Goal: Use online tool/utility: Utilize a website feature to perform a specific function

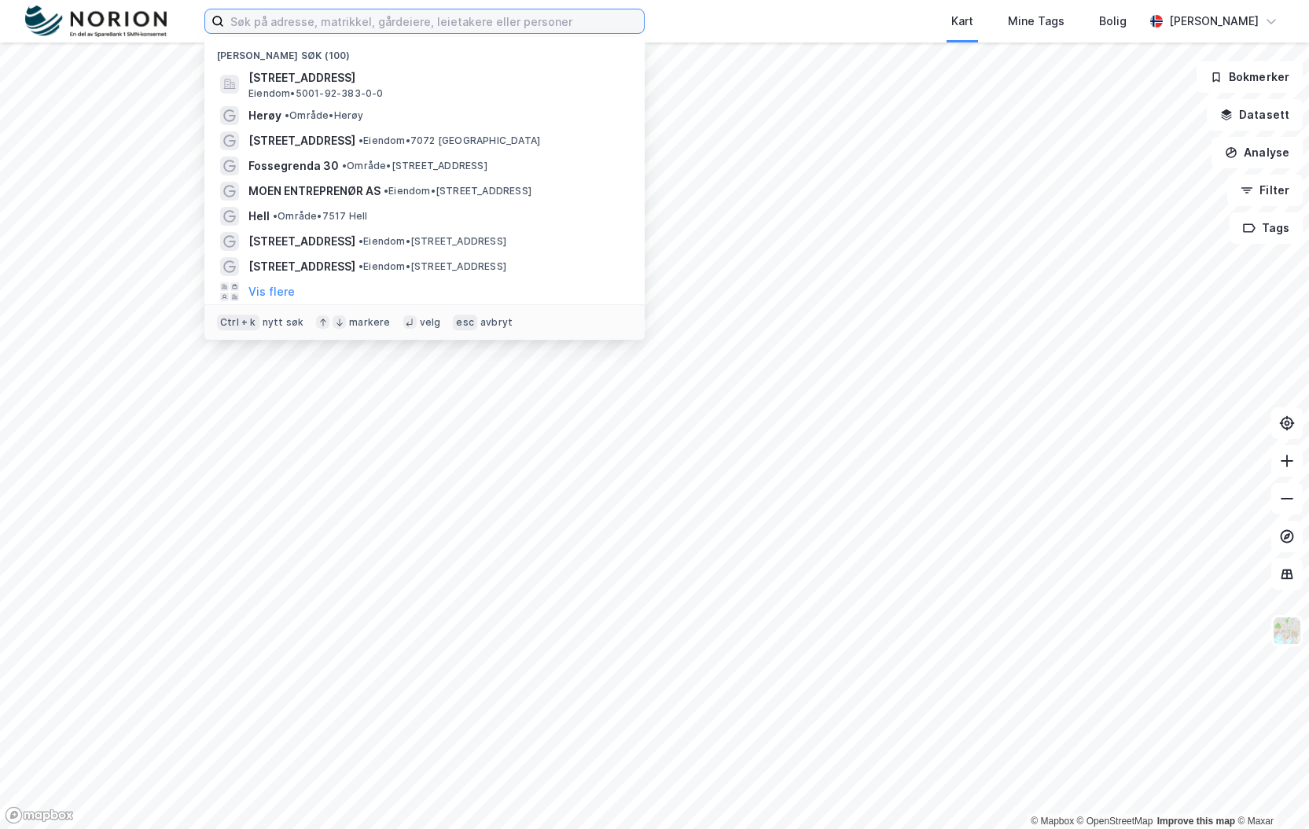
click at [362, 24] on input at bounding box center [434, 21] width 420 height 24
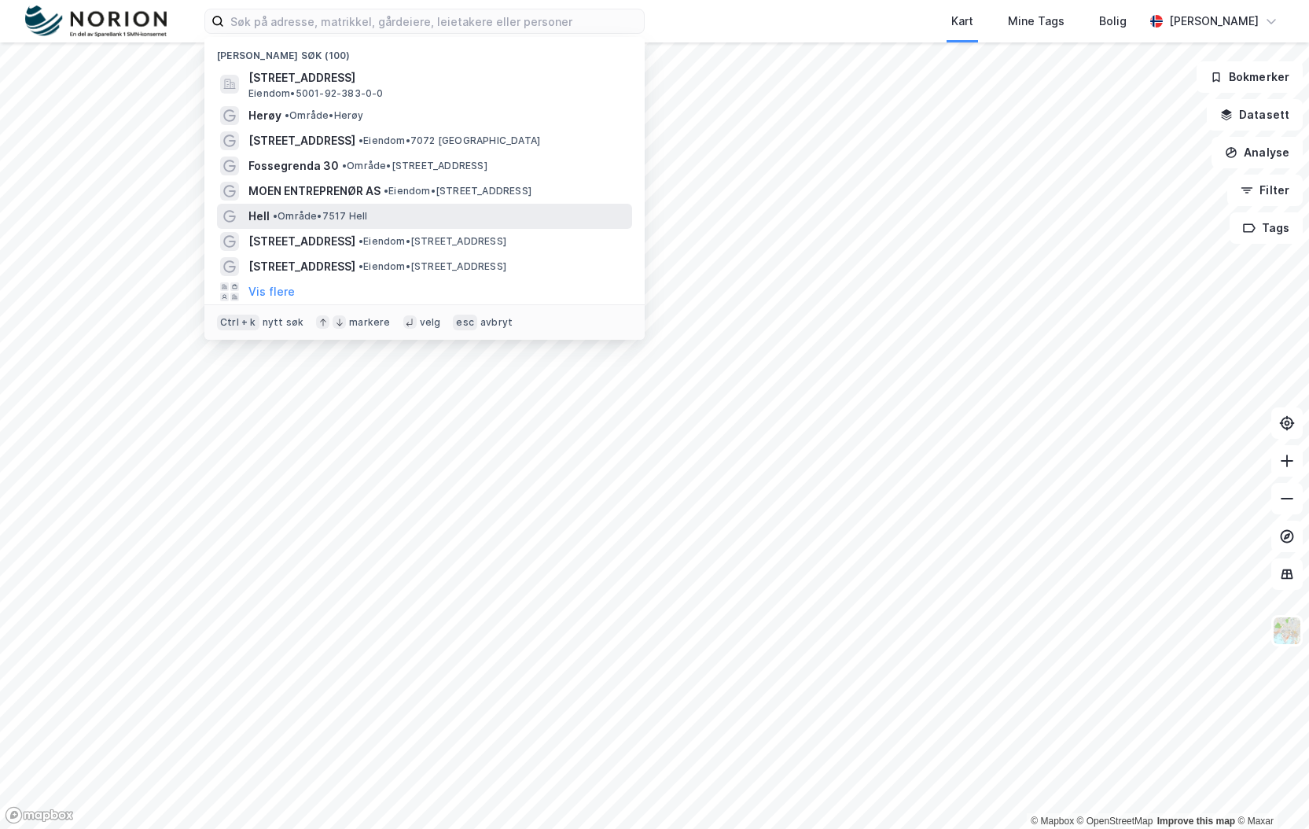
click at [328, 222] on span "• Område • 7517 Hell" at bounding box center [320, 216] width 94 height 13
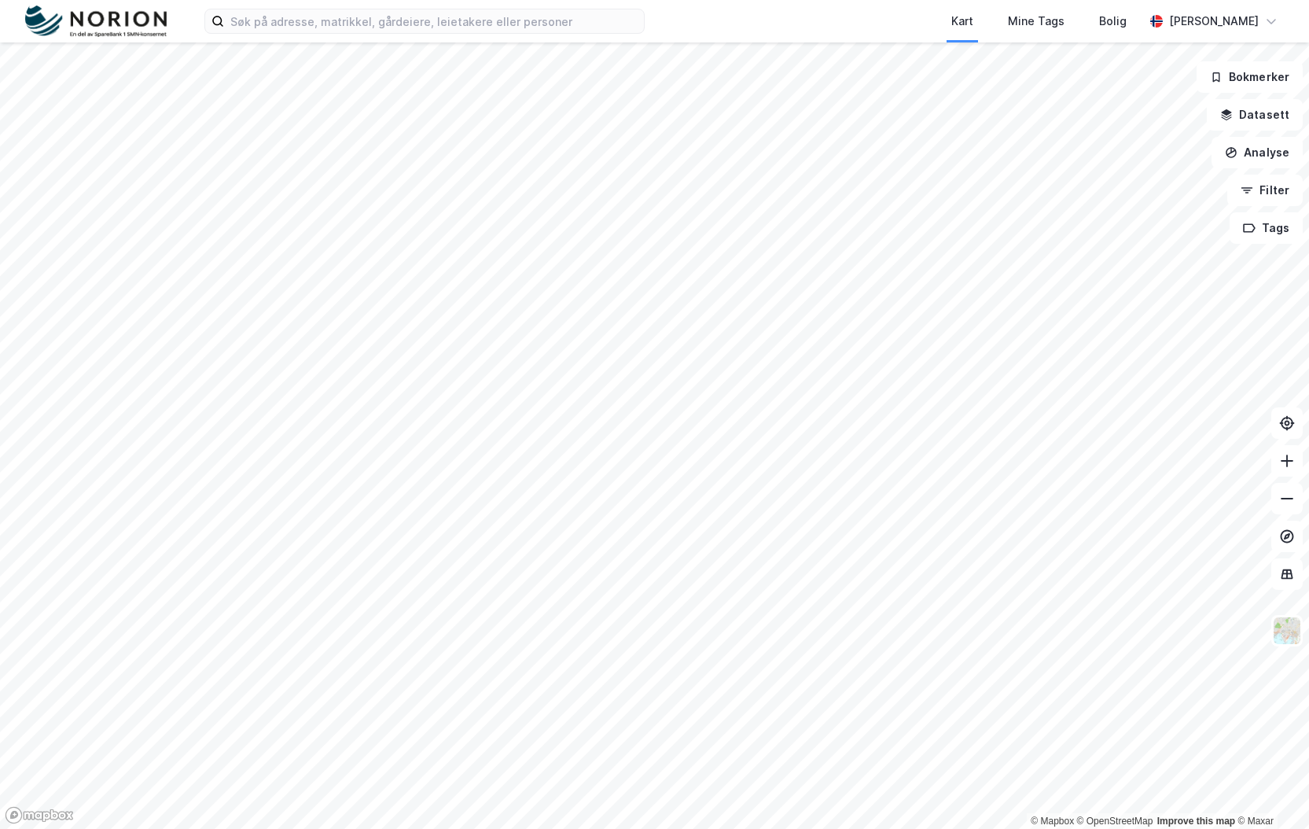
click at [148, 26] on div "Kart Mine Tags Bolig [PERSON_NAME] © Mapbox © OpenStreetMap Improve this map © …" at bounding box center [654, 414] width 1309 height 829
click at [970, 0] on html "Kart Mine Tags Bolig [PERSON_NAME] © Mapbox © OpenStreetMap Improve this map © …" at bounding box center [654, 414] width 1309 height 829
click at [1242, 114] on button "Datasett" at bounding box center [1255, 114] width 96 height 31
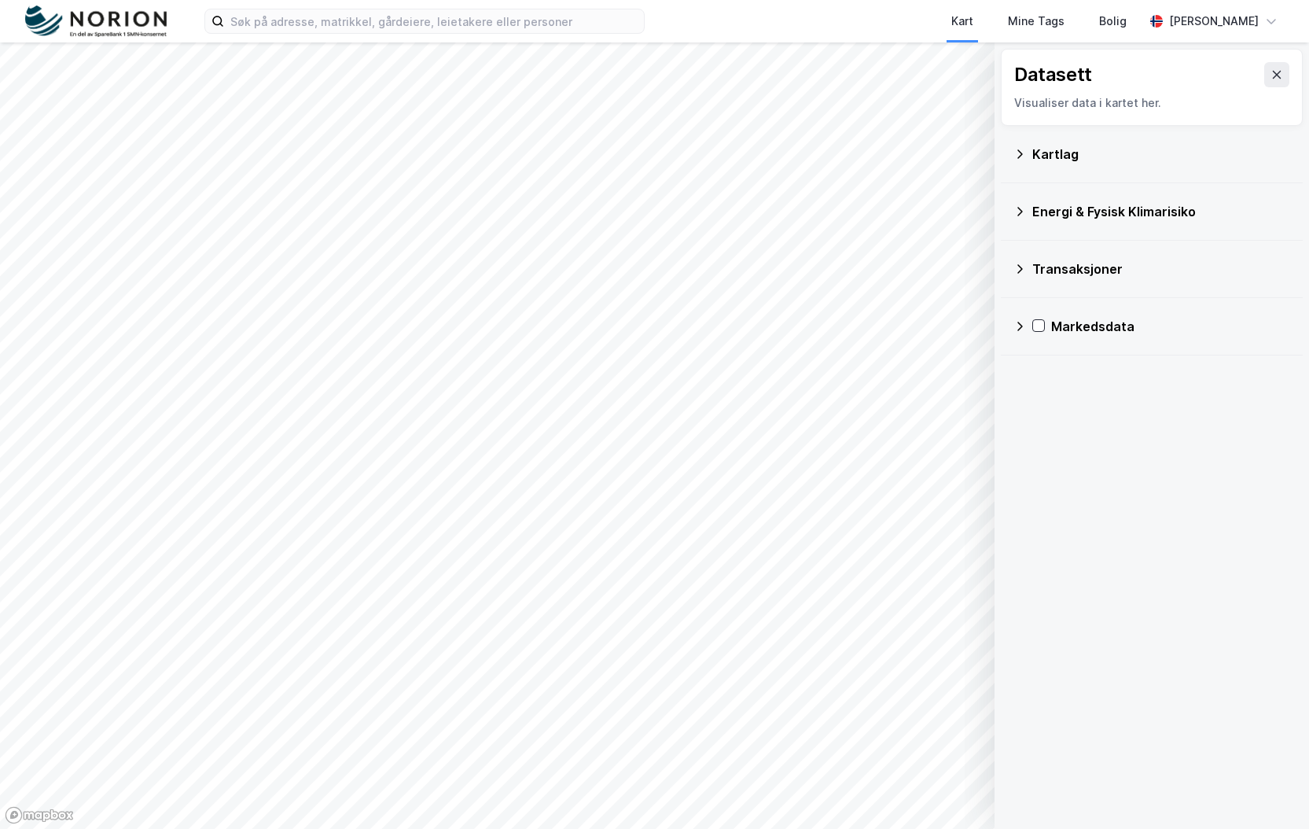
click at [1264, 88] on div "Datasett Visualiser data i kartet her." at bounding box center [1152, 87] width 302 height 77
click at [1270, 68] on icon at bounding box center [1276, 74] width 13 height 13
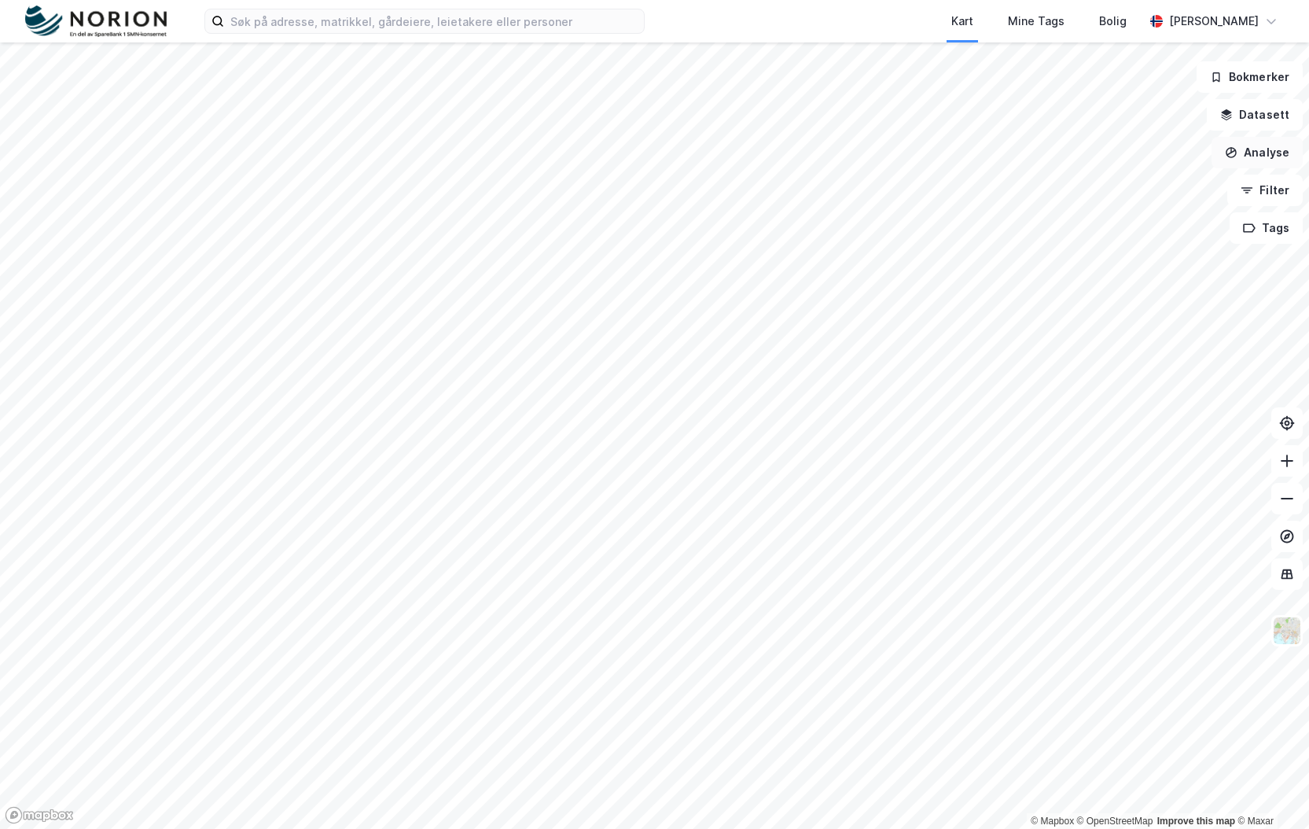
click at [1264, 152] on button "Analyse" at bounding box center [1256, 152] width 91 height 31
click at [1129, 149] on div "Mål avstand" at bounding box center [1120, 153] width 137 height 13
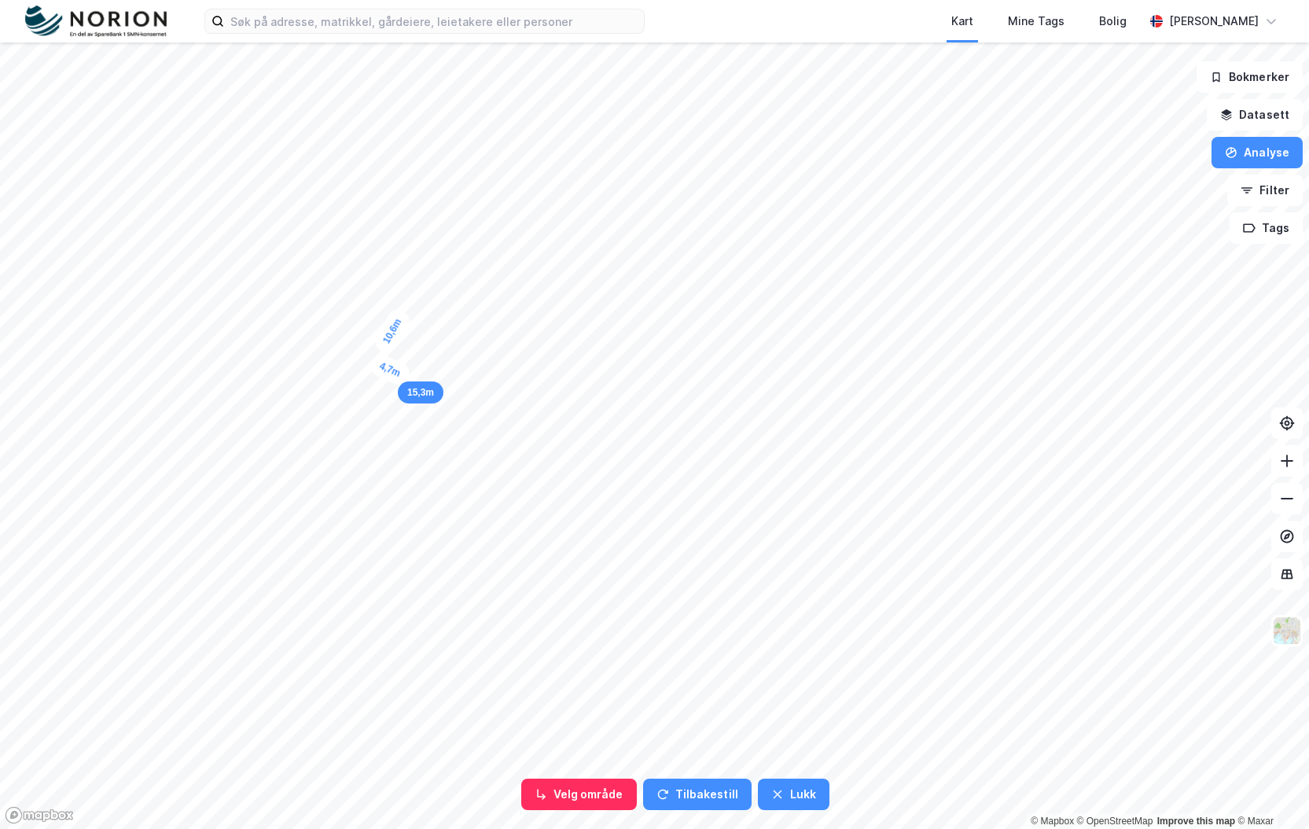
click at [406, 377] on div "4,7m" at bounding box center [390, 369] width 46 height 36
click at [412, 299] on div "4,5m" at bounding box center [427, 306] width 46 height 38
click at [1244, 149] on button "Analyse" at bounding box center [1256, 152] width 91 height 31
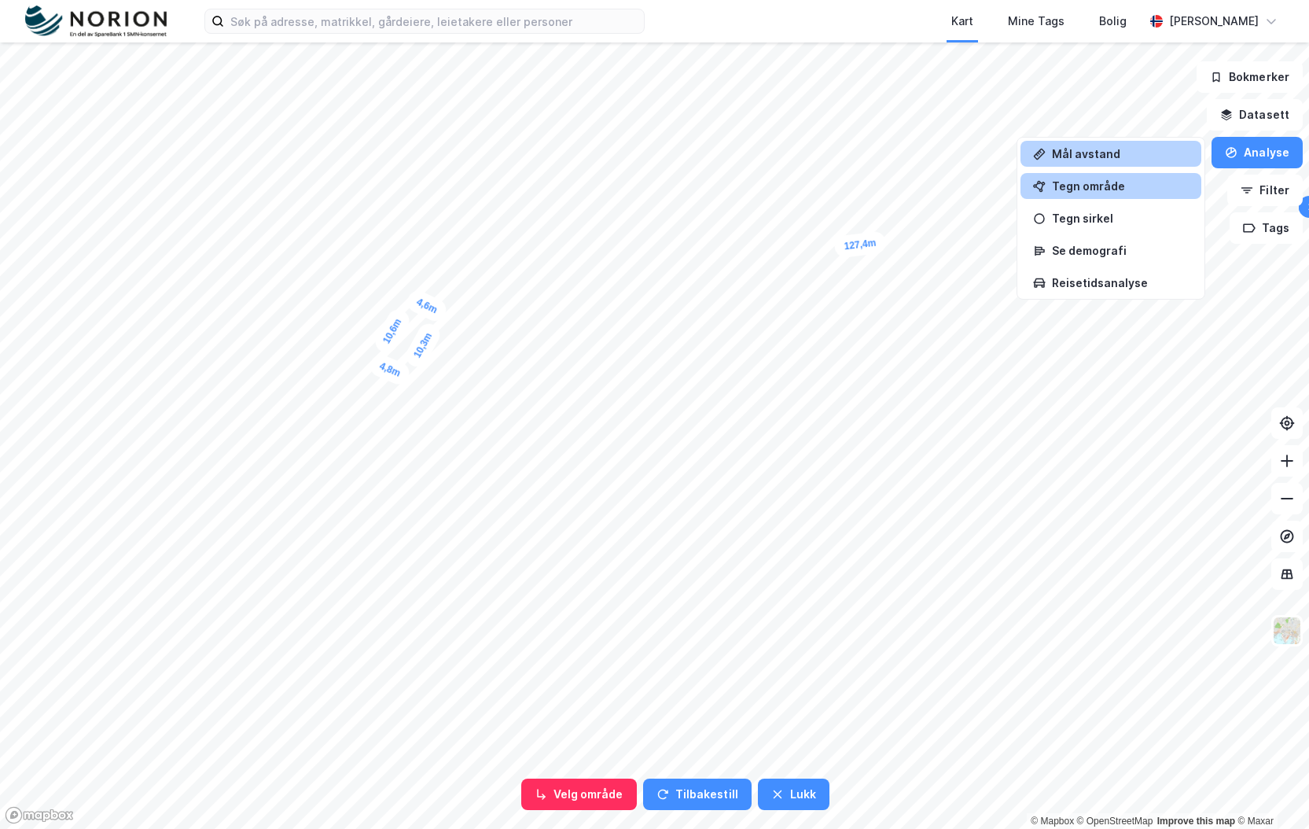
click at [1133, 193] on div "Tegn område" at bounding box center [1110, 186] width 181 height 26
